Goal: Information Seeking & Learning: Find specific fact

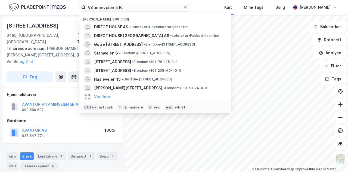
click at [76, 8] on div "Vitaminveien 5 B; [PERSON_NAME] søk (100) DIRECT HOUSE AS • Leietaker • Hovedko…" at bounding box center [174, 7] width 348 height 15
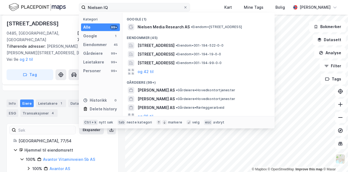
click at [104, 7] on input "Nielsen IQ" at bounding box center [135, 7] width 98 height 8
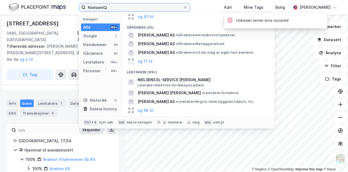
scroll to position [44, 0]
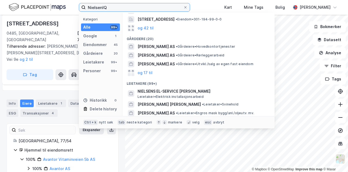
drag, startPoint x: 146, startPoint y: 6, endPoint x: 72, endPoint y: 2, distance: 73.9
click at [72, 2] on div "NielsenIQ Kategori Alle 99+ Google 1 Eiendommer 45 Gårdeiere 20 Leietakere 99+ …" at bounding box center [174, 7] width 348 height 15
paste input "Media Research AS"
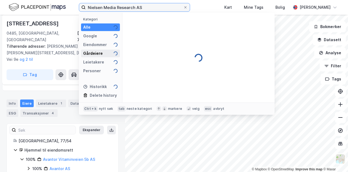
scroll to position [0, 0]
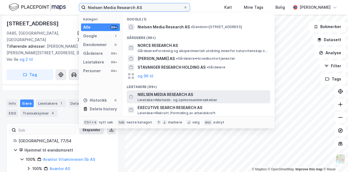
type input "Nielsen Media Research AS"
click at [179, 91] on span "NIELSEN MEDIA RESEARCH AS" at bounding box center [203, 94] width 131 height 7
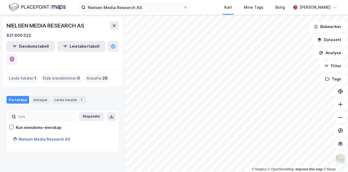
click at [57, 137] on link "Nielsen Media Research AS" at bounding box center [45, 139] width 52 height 5
click at [69, 29] on div "NIELSEN MEDIA RESEARCH AS" at bounding box center [46, 25] width 79 height 9
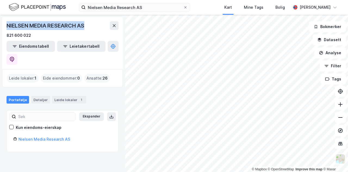
drag, startPoint x: 90, startPoint y: 25, endPoint x: 7, endPoint y: 19, distance: 83.2
click at [7, 19] on div "NIELSEN MEDIA RESEARCH AS 821 600 022 Eiendomstabell Leietakertabell" at bounding box center [62, 43] width 121 height 52
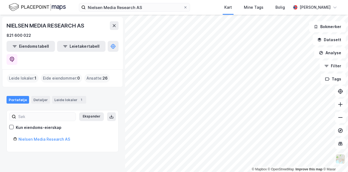
drag, startPoint x: 29, startPoint y: 25, endPoint x: 198, endPoint y: 11, distance: 169.6
click at [198, 11] on div "Nielsen Media Research AS Kart Mine Tags Bolig [PERSON_NAME]" at bounding box center [174, 7] width 348 height 15
click at [44, 137] on link "Nielsen Media Research AS" at bounding box center [45, 139] width 52 height 5
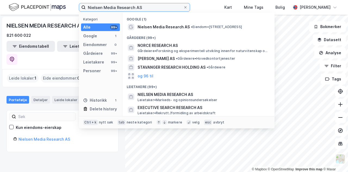
click at [149, 10] on input "Nielsen Media Research AS" at bounding box center [135, 7] width 98 height 8
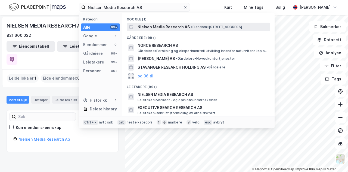
click at [155, 25] on span "Nielsen Media Research AS" at bounding box center [164, 27] width 52 height 7
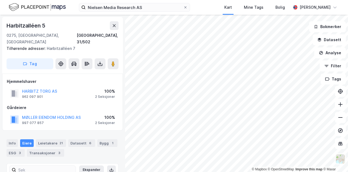
click at [203, 11] on div "Nielsen Media Research AS Kart Mine Tags Bolig [PERSON_NAME]" at bounding box center [174, 7] width 348 height 15
click at [104, 45] on div "Tilhørende adresser: Harbitzalléen 7" at bounding box center [61, 48] width 108 height 7
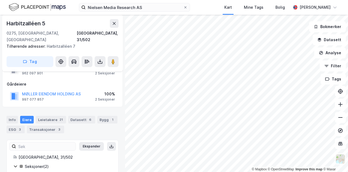
scroll to position [47, 0]
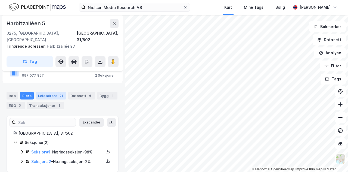
click at [49, 92] on div "Leietakere 21" at bounding box center [51, 96] width 30 height 8
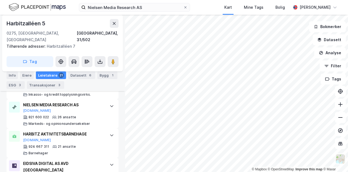
scroll to position [441, 0]
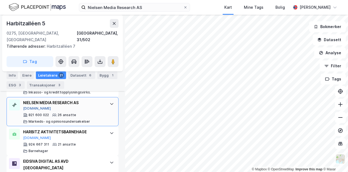
click at [30, 106] on button "[DOMAIN_NAME]" at bounding box center [37, 108] width 28 height 4
